Goal: Find contact information: Find contact information

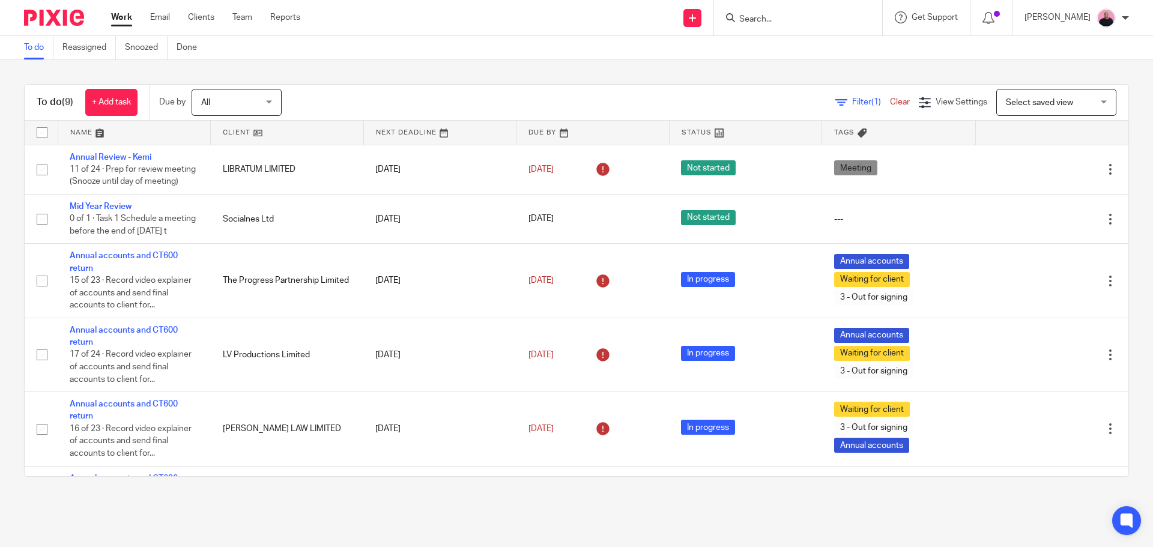
click at [792, 25] on input "Search" at bounding box center [792, 19] width 108 height 11
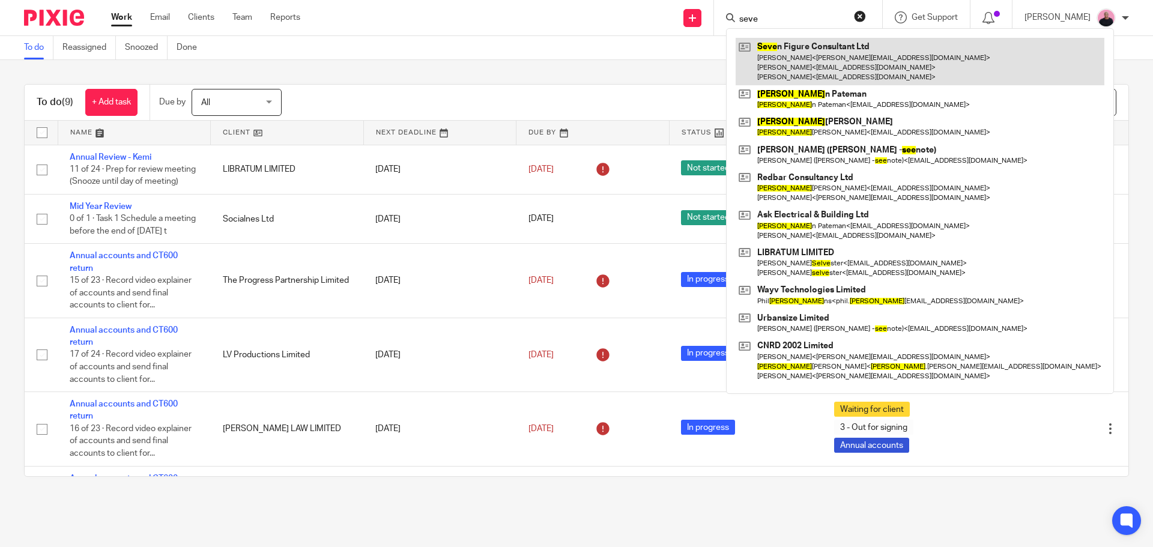
type input "seve"
click at [811, 58] on link at bounding box center [920, 61] width 369 height 47
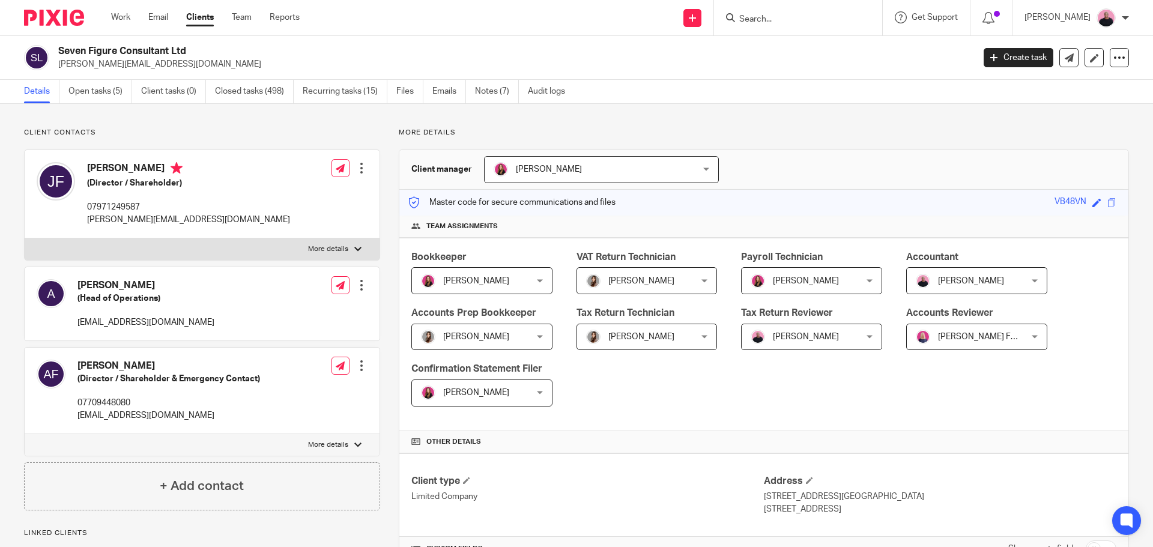
drag, startPoint x: 87, startPoint y: 167, endPoint x: 165, endPoint y: 168, distance: 77.5
click at [165, 168] on h4 "Jessica Fearnley" at bounding box center [188, 169] width 203 height 15
copy h4 "Jessica Fearnley"
drag, startPoint x: 76, startPoint y: 363, endPoint x: 159, endPoint y: 362, distance: 82.9
click at [159, 362] on div "Andrew Fearnley (Director / Shareholder & Emergency Contact) 07709448080 andyfe…" at bounding box center [148, 391] width 223 height 74
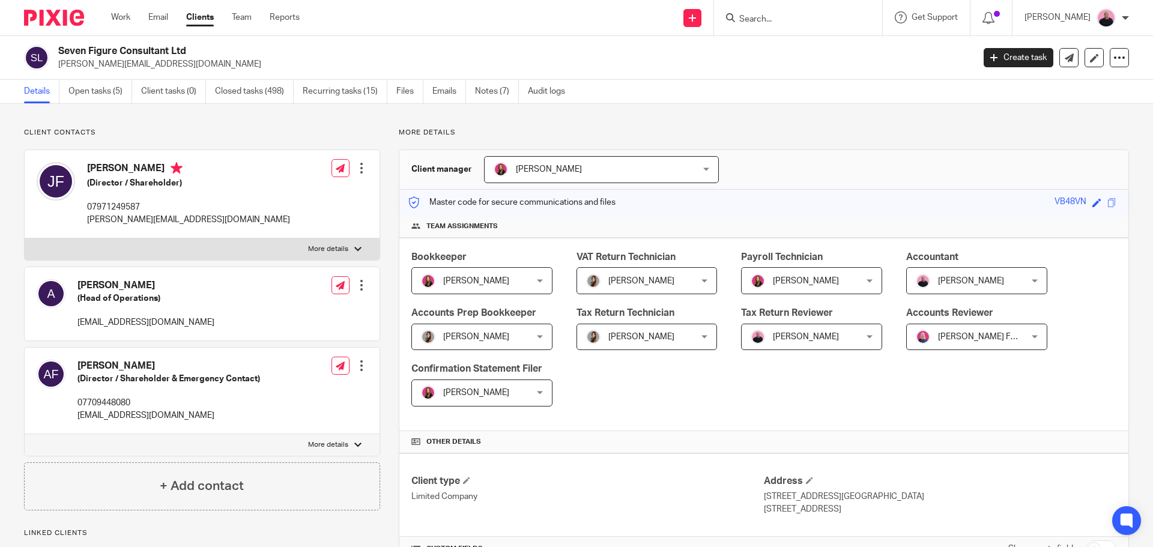
copy h4 "Andrew Fearnley"
click at [823, 19] on input "Search" at bounding box center [792, 19] width 108 height 11
paste input "Andrew Fearnley"
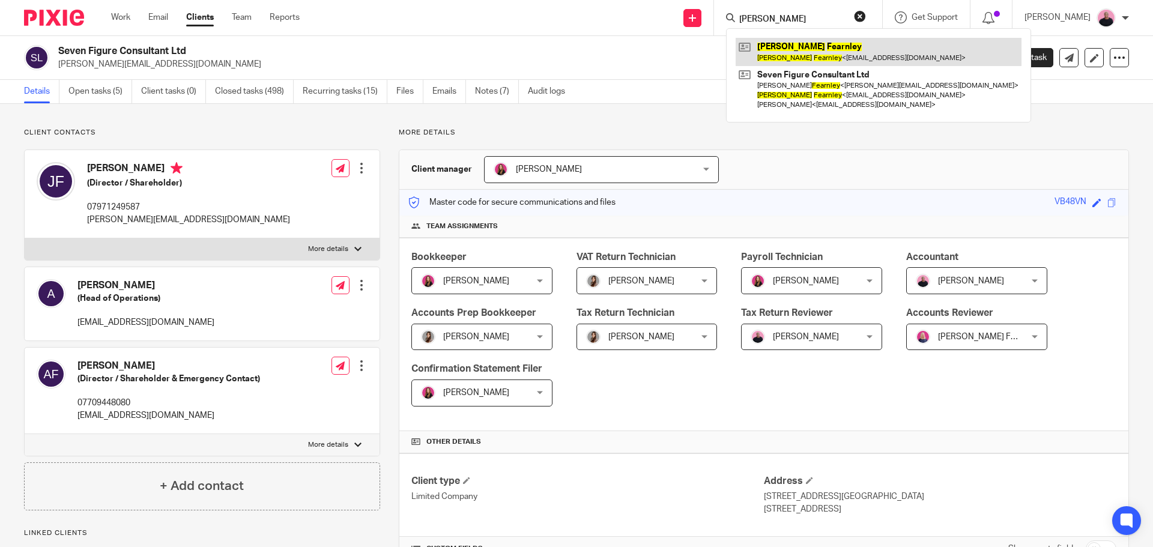
type input "Andrew Fearnley"
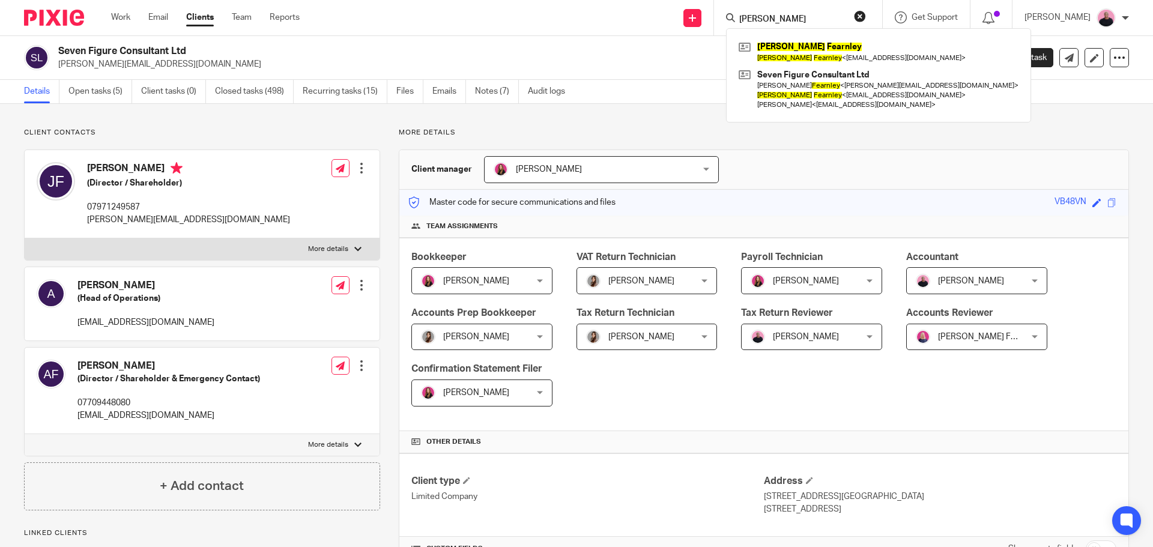
drag, startPoint x: 877, startPoint y: 16, endPoint x: 847, endPoint y: 0, distance: 34.1
click at [866, 16] on button "reset" at bounding box center [860, 16] width 12 height 12
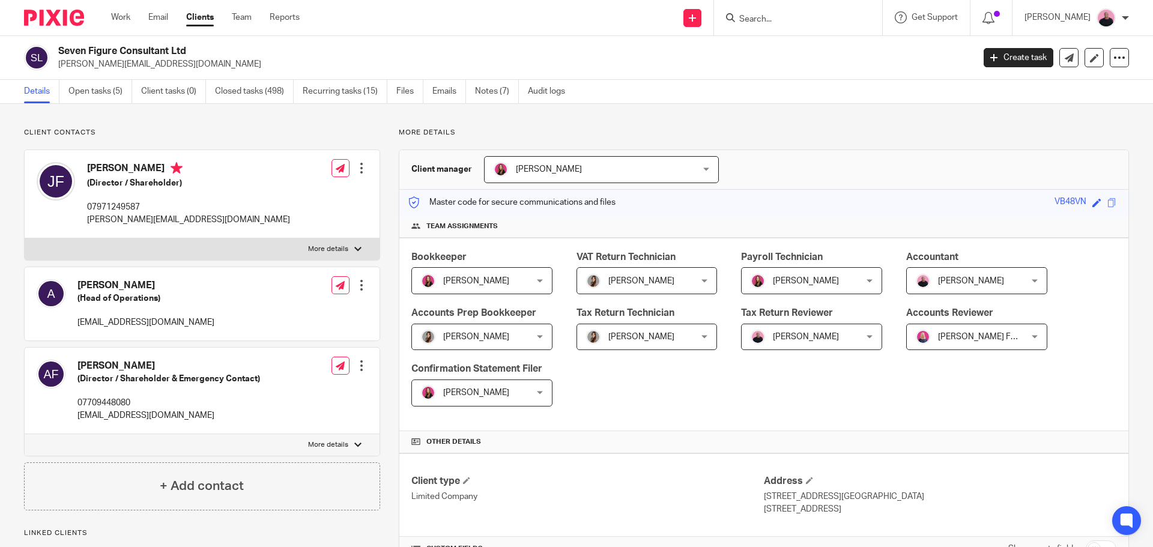
drag, startPoint x: 110, startPoint y: 168, endPoint x: 165, endPoint y: 167, distance: 54.7
click at [165, 167] on div "Jessica Fearnley (Director / Shareholder) 07971249587 jessica@jessicafearnley.c…" at bounding box center [163, 194] width 253 height 76
copy div "Jessica Fearnley"
click at [117, 19] on link "Work" at bounding box center [120, 17] width 19 height 12
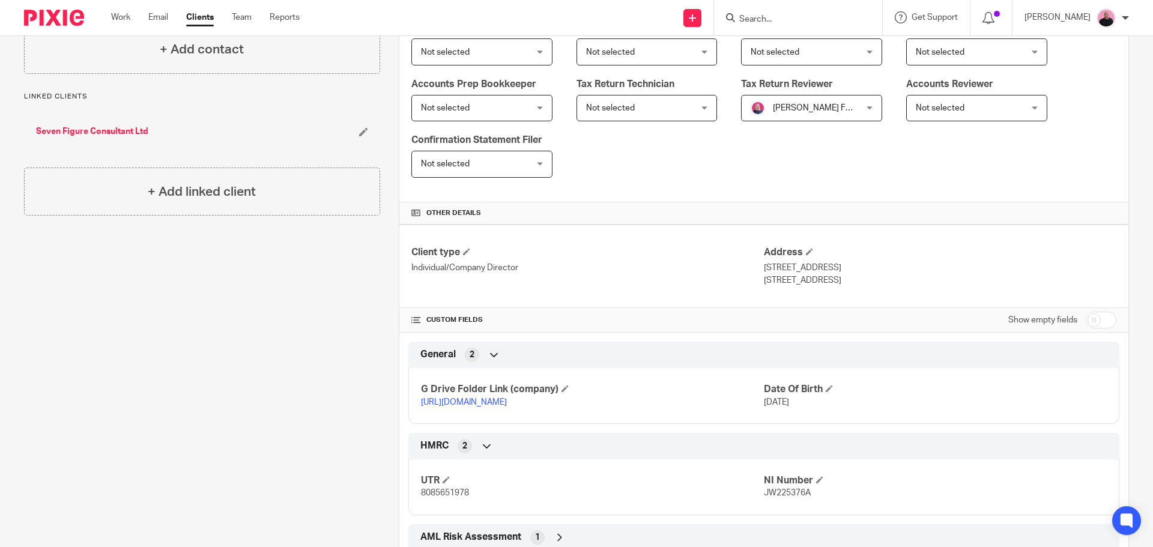
scroll to position [314, 0]
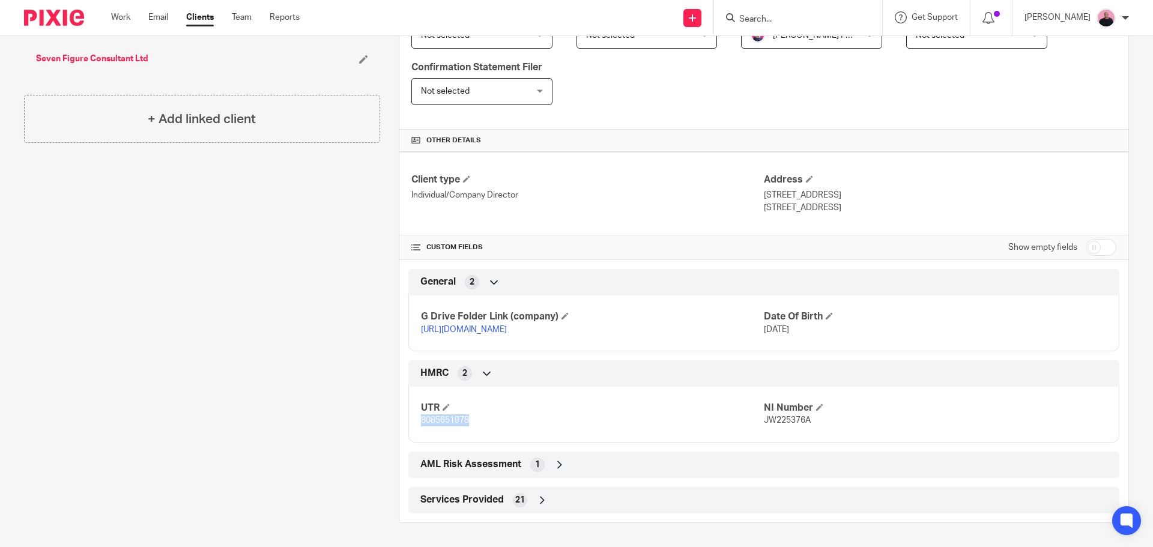
drag, startPoint x: 470, startPoint y: 420, endPoint x: 416, endPoint y: 425, distance: 54.2
click at [416, 425] on div "UTR 8085651978 NI Number JW225376A" at bounding box center [763, 410] width 711 height 65
copy span "8085651978"
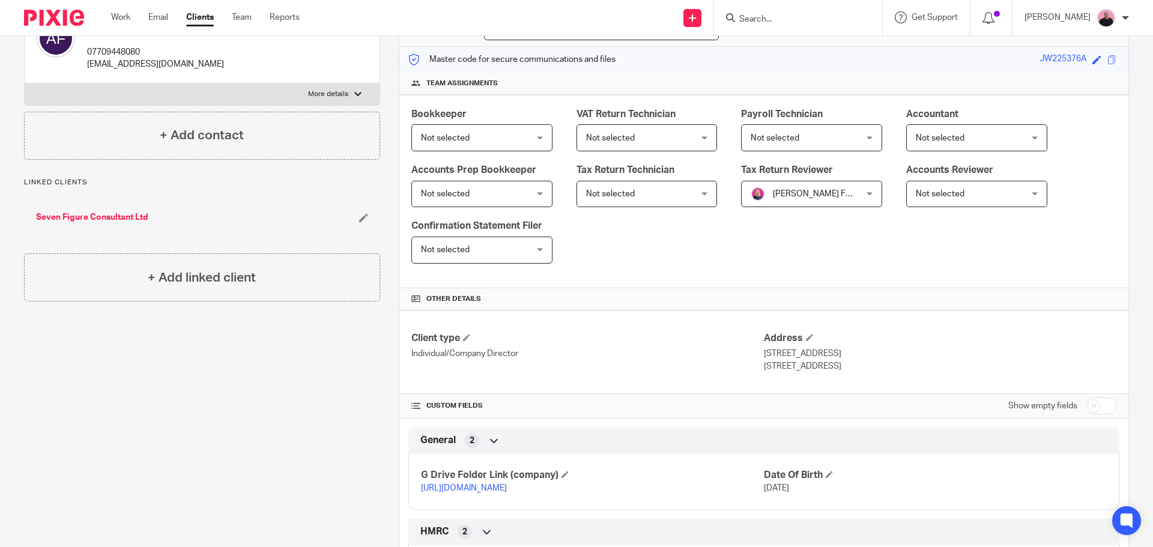
scroll to position [0, 0]
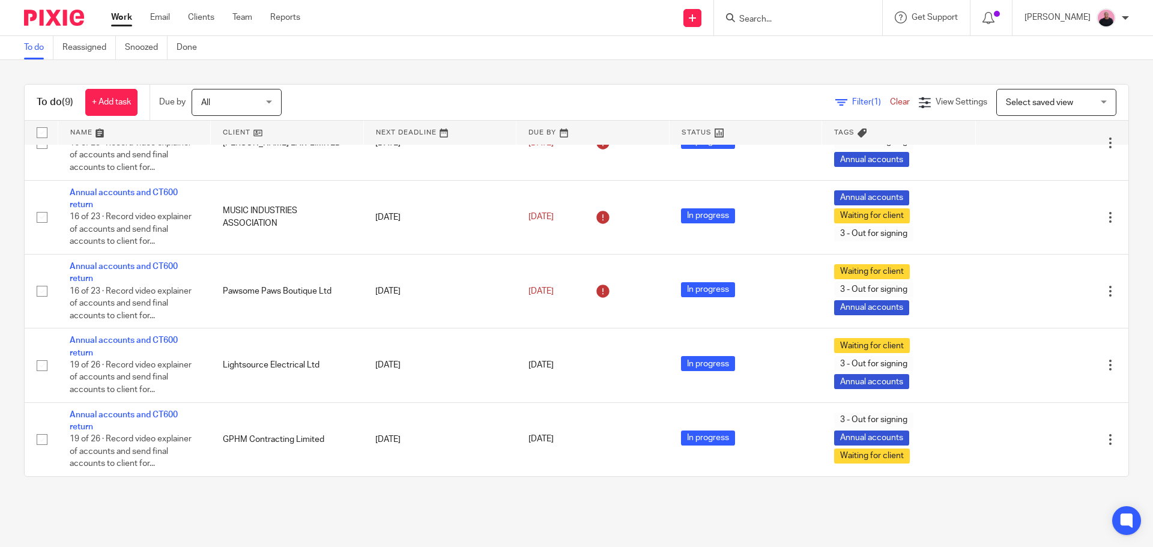
scroll to position [311, 0]
drag, startPoint x: 758, startPoint y: 86, endPoint x: 1561, endPoint y: 66, distance: 803.3
click at [1153, 66] on html "Work Email Clients Team Reports Work Email Clients Team Reports Settings Send n…" at bounding box center [576, 273] width 1153 height 547
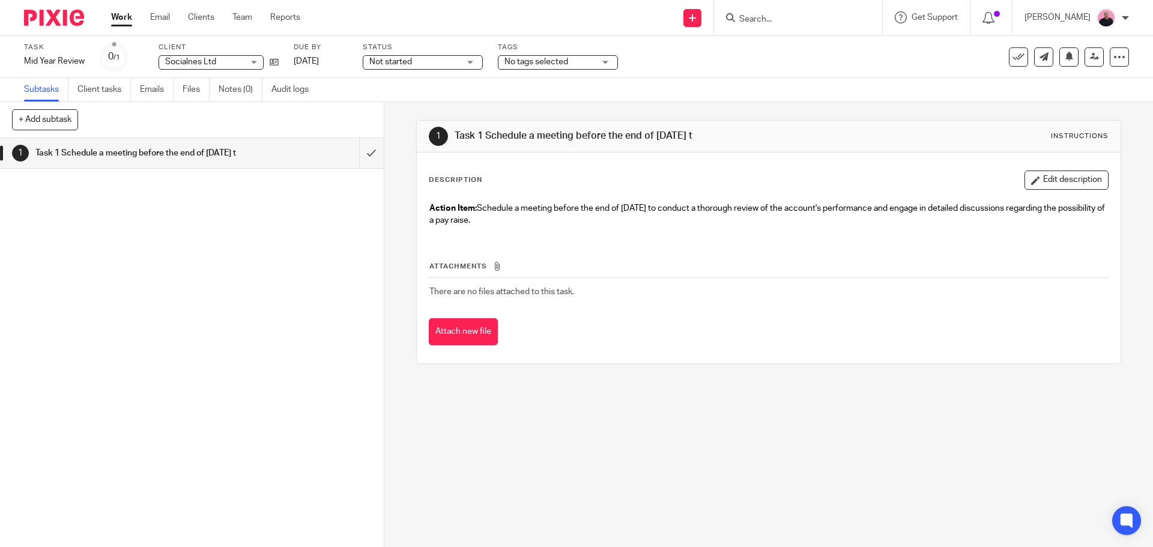
drag, startPoint x: 530, startPoint y: 226, endPoint x: 415, endPoint y: 205, distance: 116.7
click at [417, 205] on div "Description Edit description Action Item: Schedule a meeting before the end of …" at bounding box center [768, 258] width 703 height 211
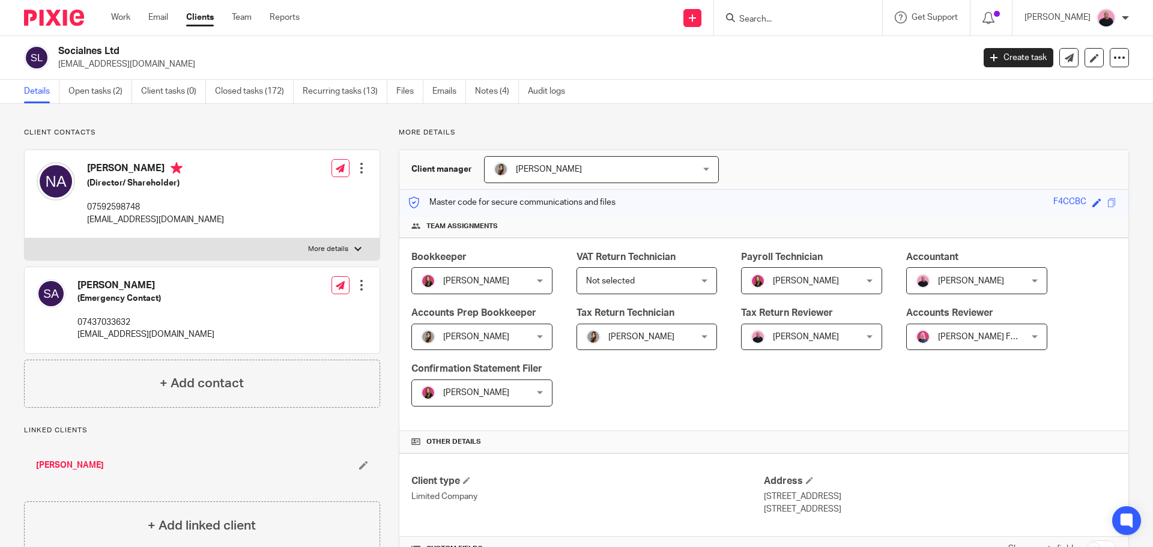
drag, startPoint x: 123, startPoint y: 53, endPoint x: 77, endPoint y: 50, distance: 46.3
click at [59, 50] on h2 "Socialnes Ltd" at bounding box center [421, 51] width 726 height 13
copy h2 "Socialnes Ltd"
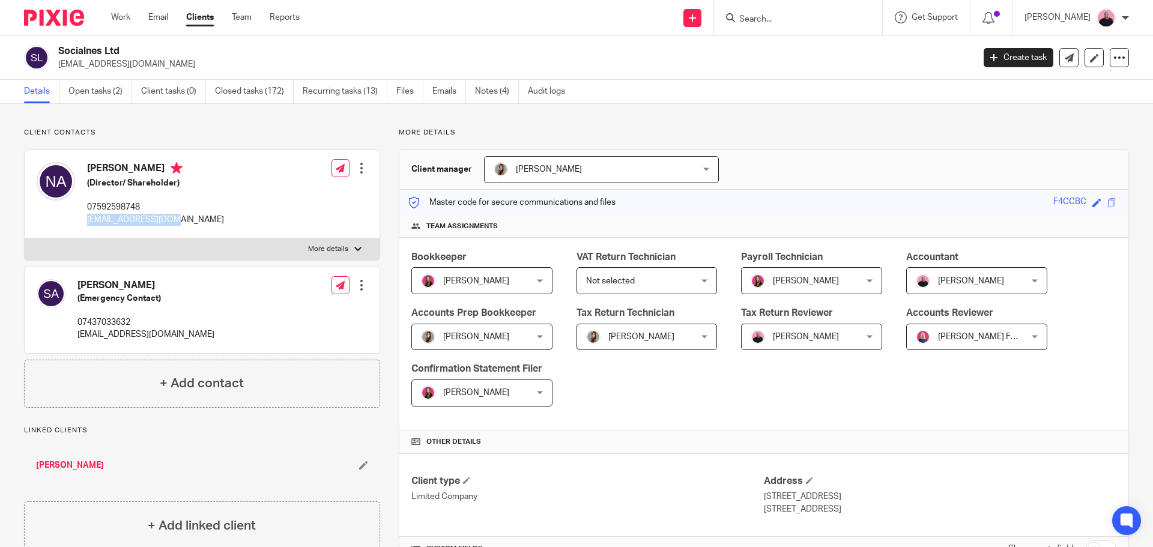
drag, startPoint x: 184, startPoint y: 216, endPoint x: 102, endPoint y: 218, distance: 82.3
click at [83, 217] on div "[PERSON_NAME] (Director/ Shareholder) 07592598748 [EMAIL_ADDRESS][DOMAIN_NAME] …" at bounding box center [202, 194] width 355 height 88
copy p "[EMAIL_ADDRESS][DOMAIN_NAME]"
